Goal: Task Accomplishment & Management: Manage account settings

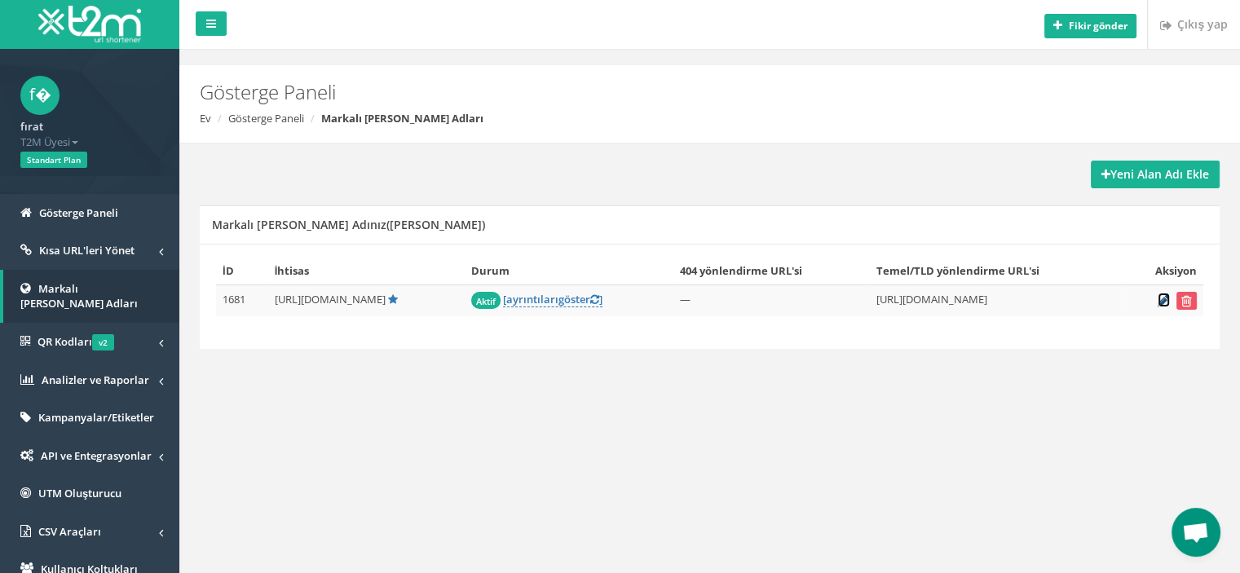
click at [1161, 302] on icon at bounding box center [1164, 300] width 12 height 11
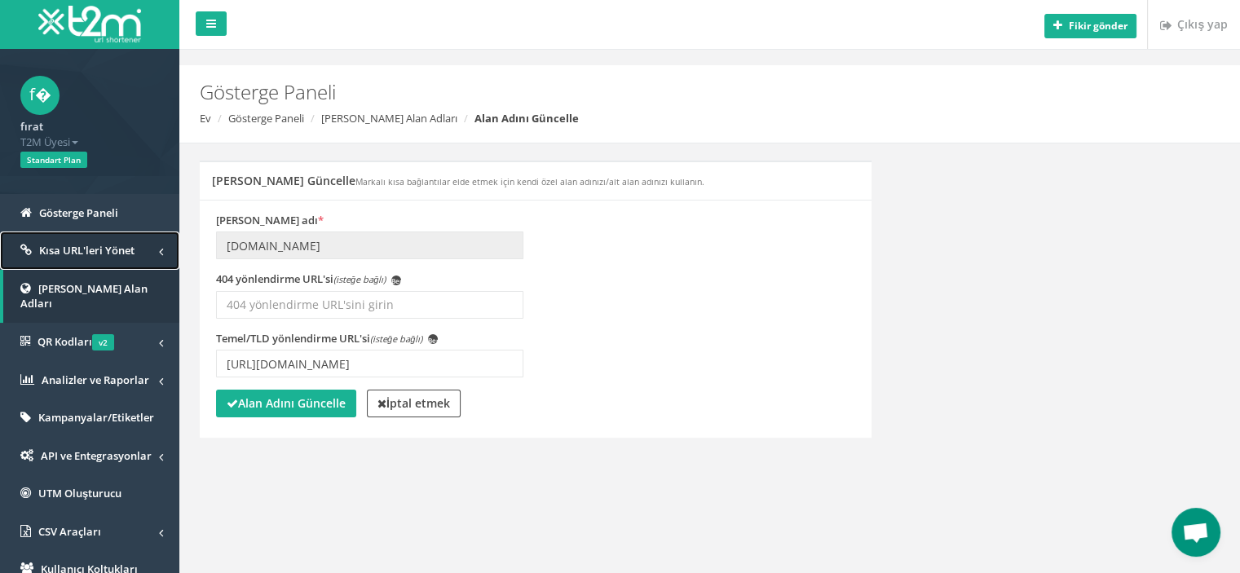
click at [74, 254] on font "Kısa URL'leri Yönet" at bounding box center [86, 250] width 95 height 15
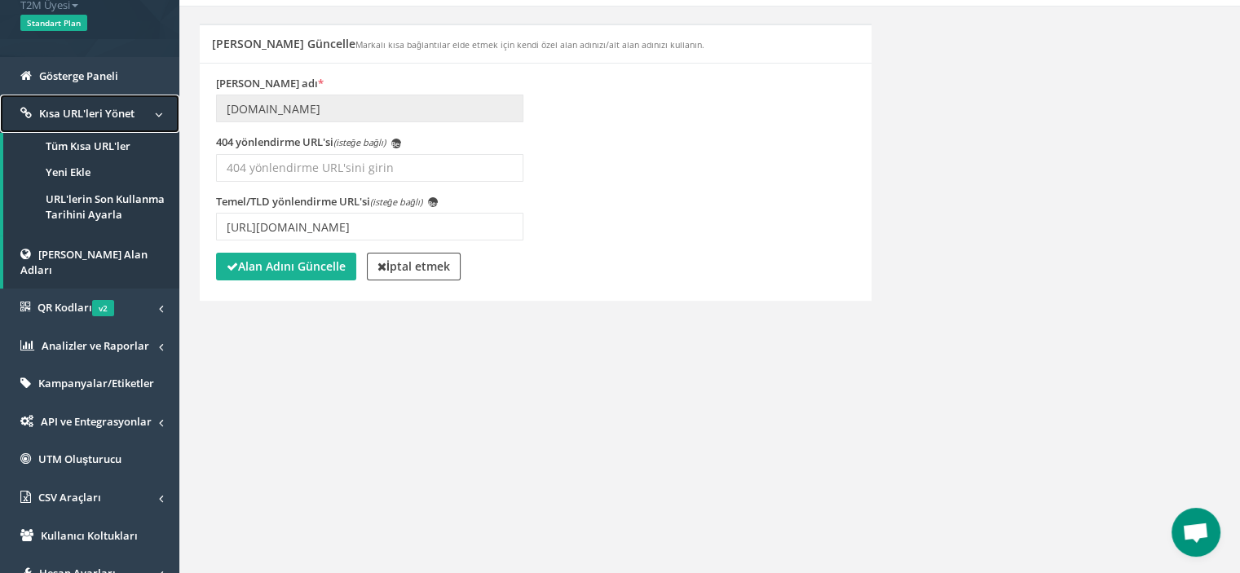
scroll to position [55, 0]
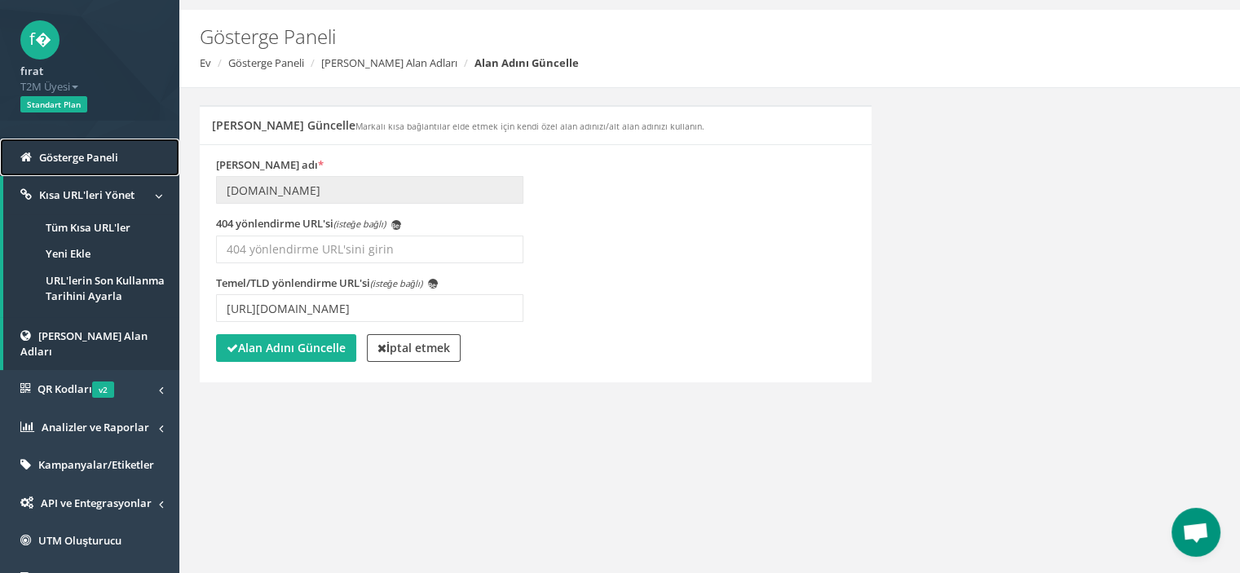
click at [87, 152] on font "Gösterge Paneli" at bounding box center [78, 157] width 79 height 15
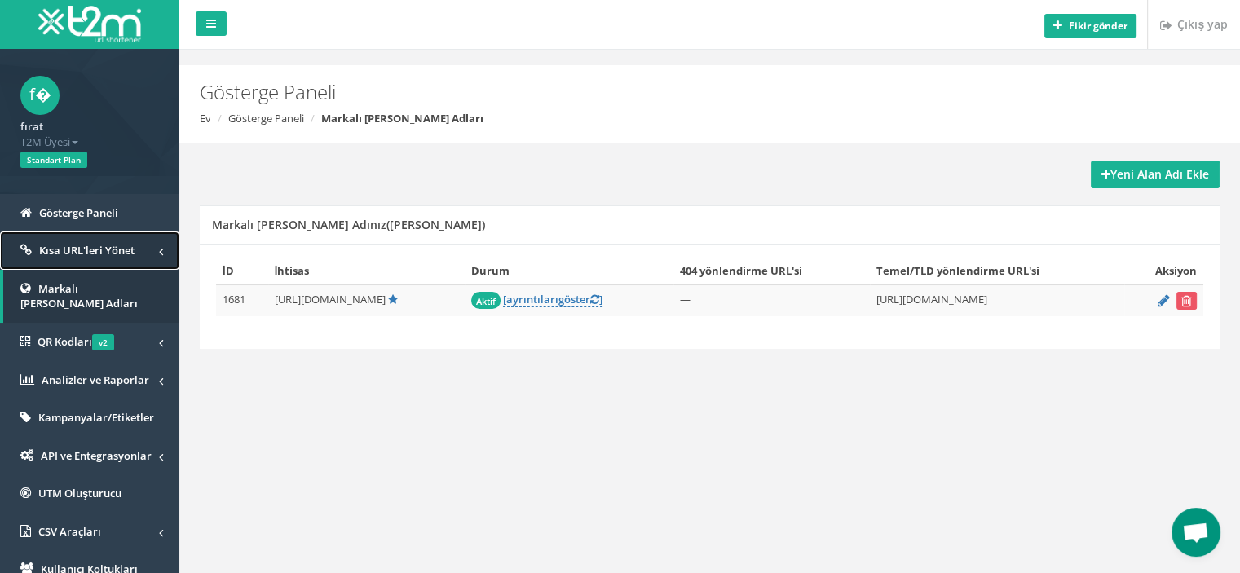
click at [108, 249] on font "Kısa URL'leri Yönet" at bounding box center [86, 250] width 95 height 15
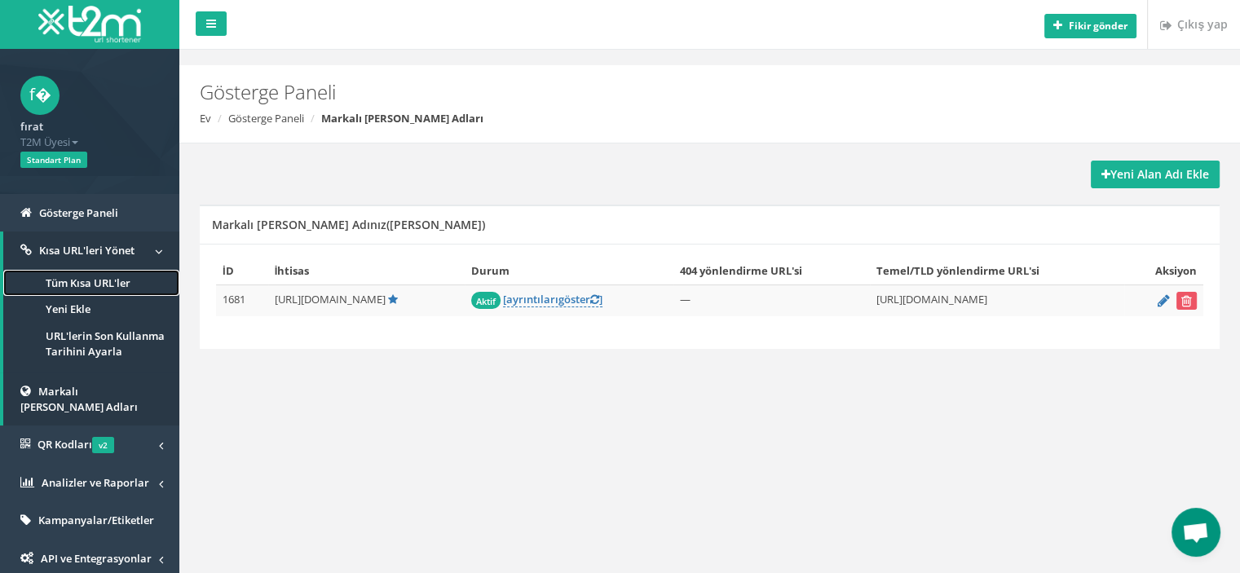
click at [90, 283] on font "Tüm Kısa URL'ler" at bounding box center [88, 283] width 85 height 15
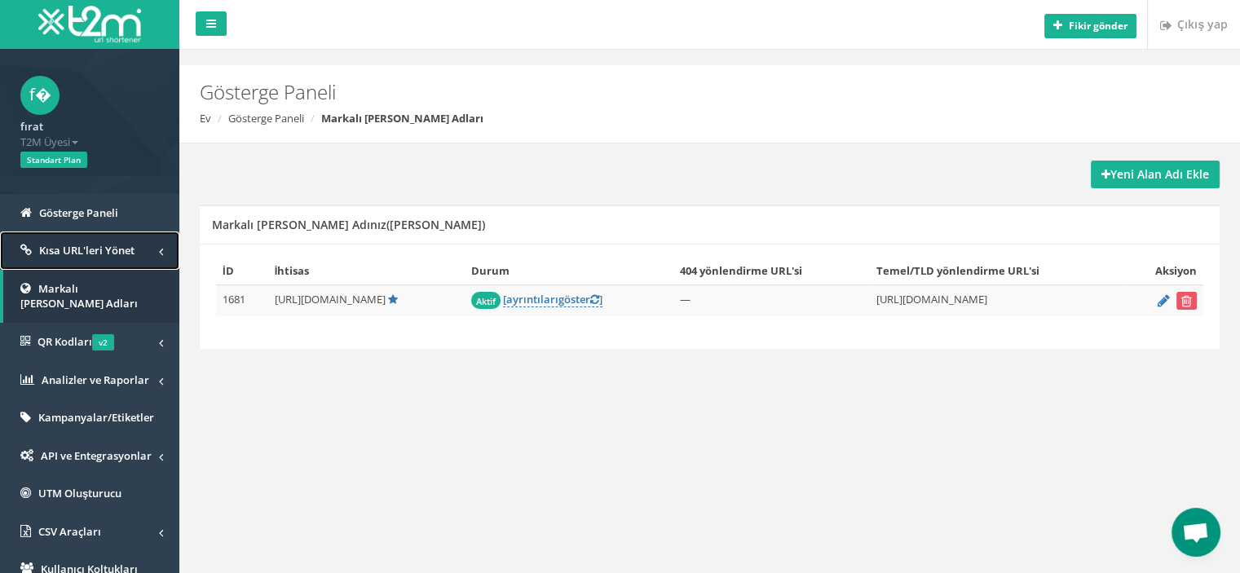
click at [76, 250] on font "Kısa URL'leri Yönet" at bounding box center [86, 250] width 95 height 15
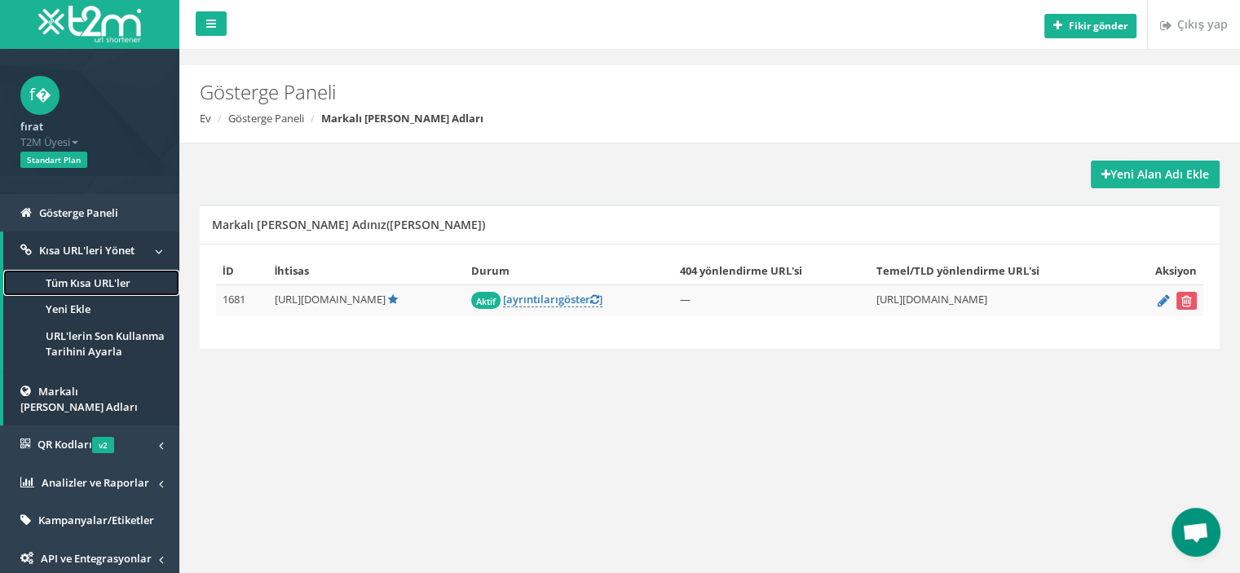
click at [79, 280] on font "Tüm Kısa URL'ler" at bounding box center [88, 283] width 85 height 15
